Goal: Transaction & Acquisition: Book appointment/travel/reservation

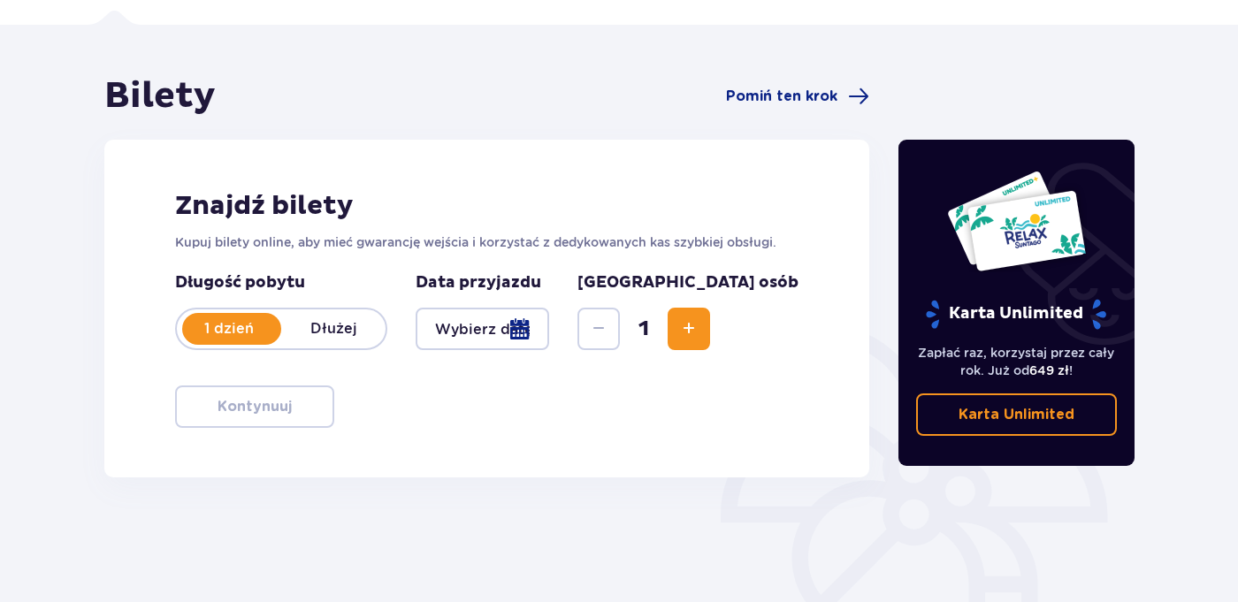
scroll to position [170, 0]
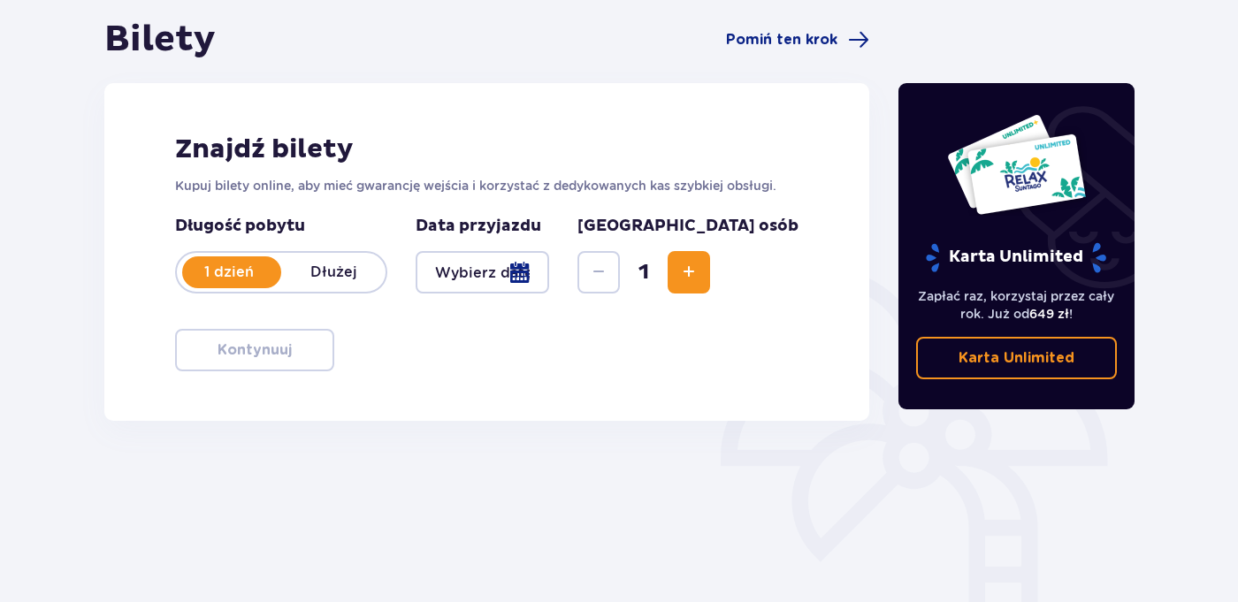
click at [549, 274] on div at bounding box center [483, 272] width 134 height 42
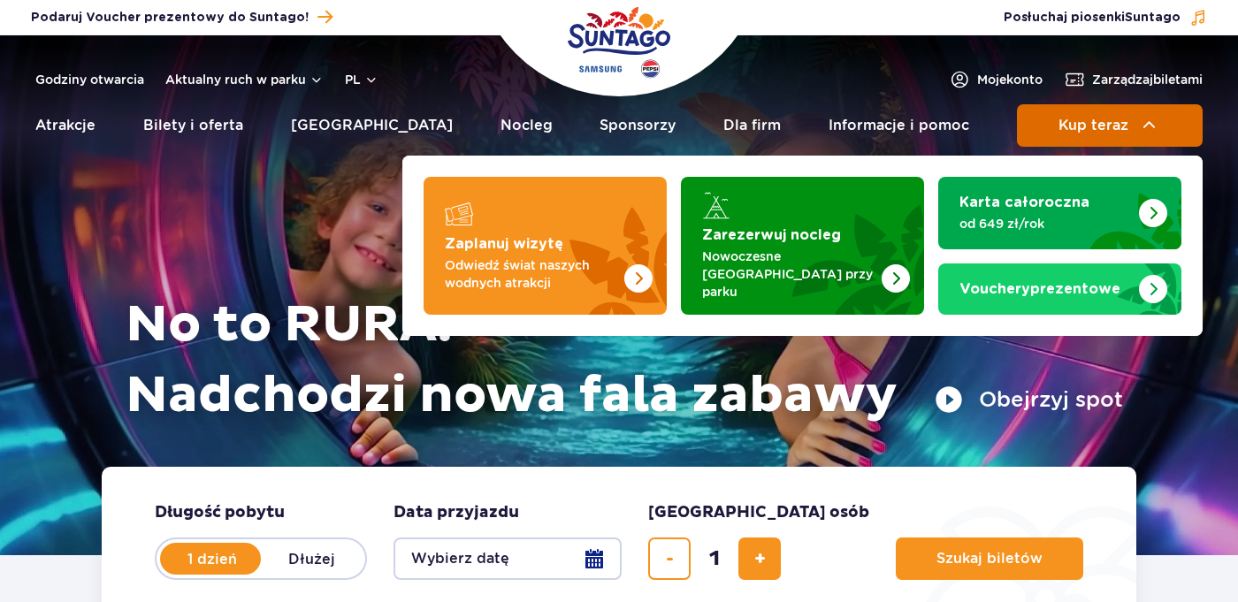
click at [1074, 119] on span "Kup teraz" at bounding box center [1094, 126] width 70 height 16
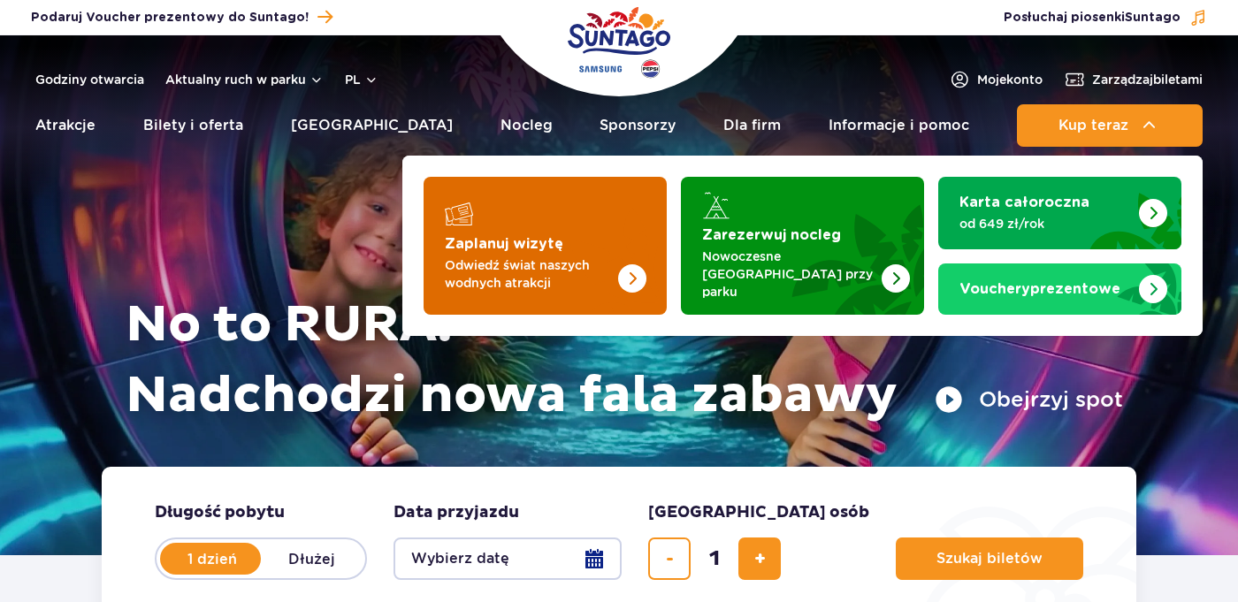
click at [548, 301] on img "Zaplanuj wizytę" at bounding box center [596, 246] width 141 height 138
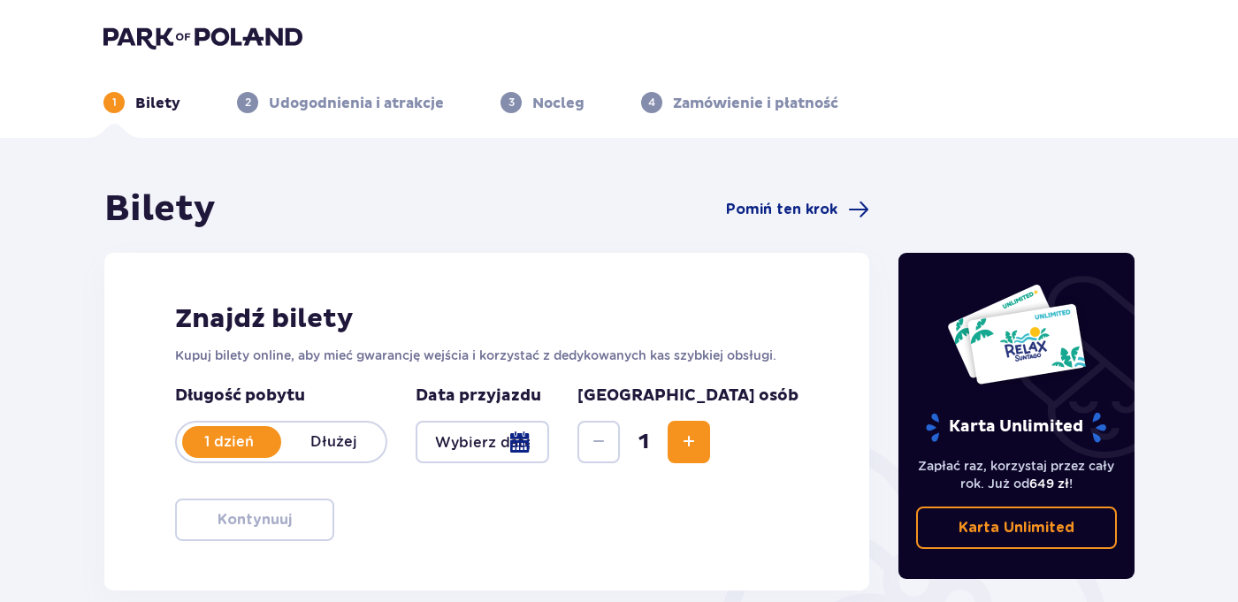
click at [466, 444] on div at bounding box center [483, 442] width 134 height 42
